Goal: Communication & Community: Answer question/provide support

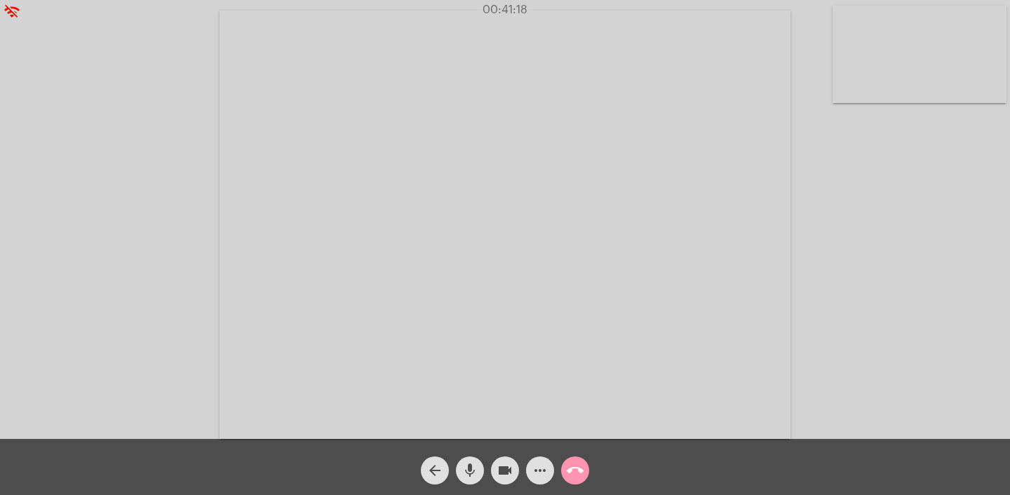
click at [412, 282] on video at bounding box center [505, 225] width 571 height 429
click at [220, 189] on video at bounding box center [256, 223] width 484 height 363
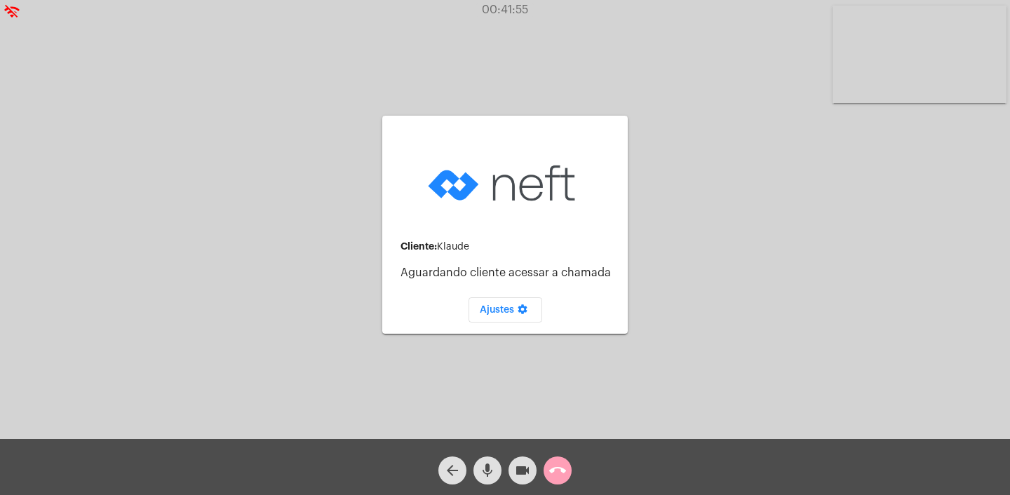
click at [560, 475] on mat-icon "call_end" at bounding box center [557, 470] width 17 height 17
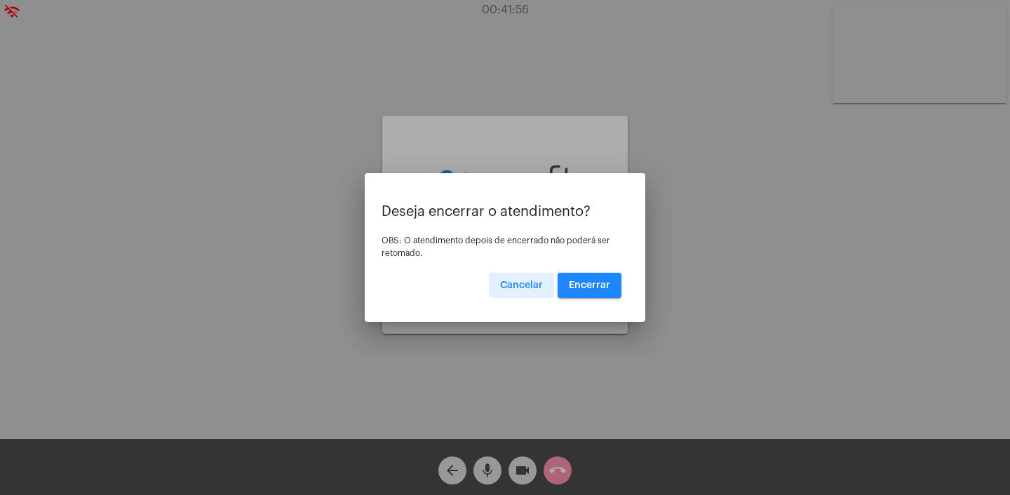
click at [575, 285] on span "Encerrar" at bounding box center [589, 286] width 41 height 10
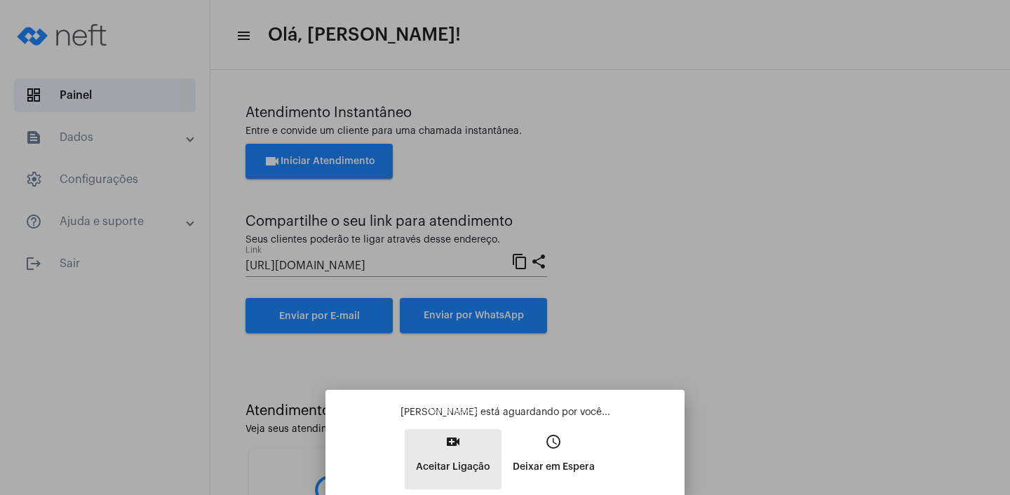
click at [446, 472] on p "Aceitar Ligação" at bounding box center [453, 467] width 74 height 25
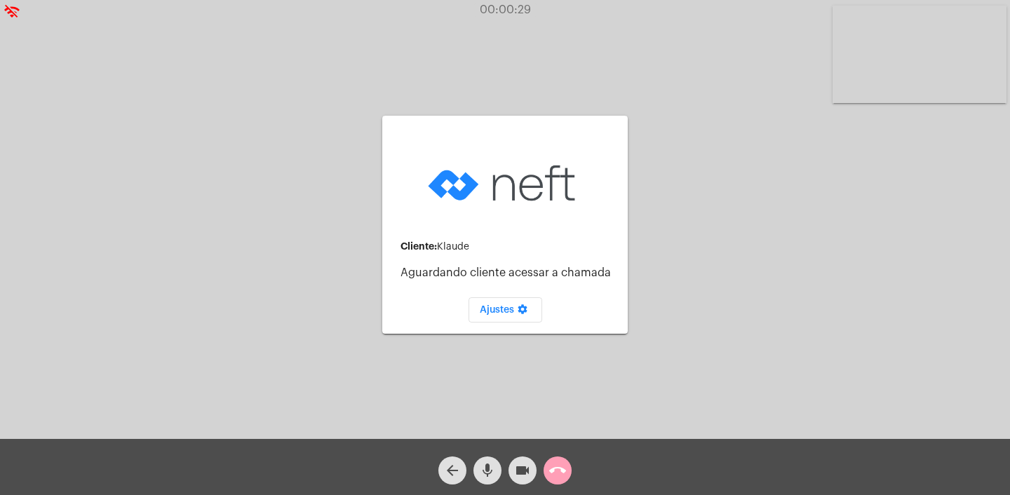
click at [557, 473] on mat-icon "call_end" at bounding box center [557, 470] width 17 height 17
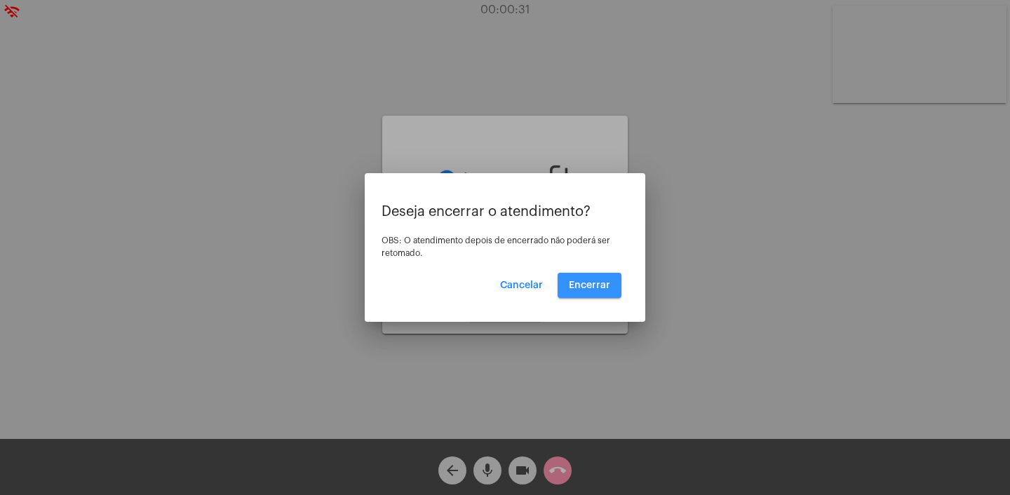
click at [586, 288] on span "Encerrar" at bounding box center [589, 286] width 41 height 10
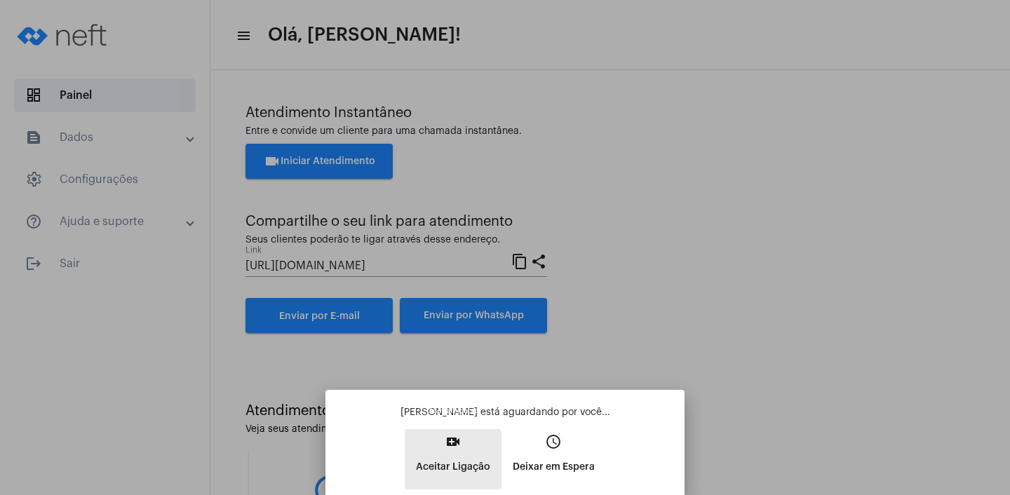
click at [438, 472] on p "Aceitar Ligação" at bounding box center [453, 467] width 74 height 25
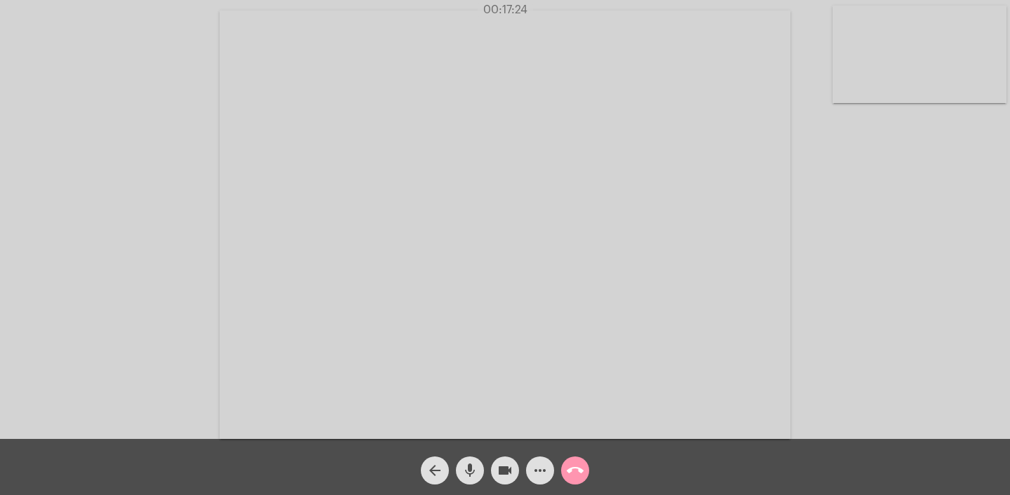
click at [577, 474] on mat-icon "call_end" at bounding box center [575, 470] width 17 height 17
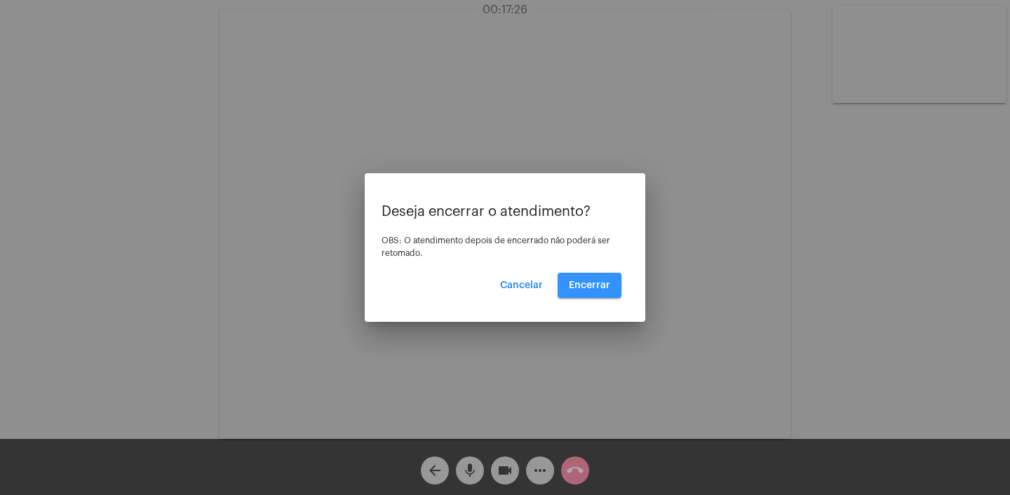
click at [605, 283] on span "Encerrar" at bounding box center [589, 286] width 41 height 10
